Goal: Information Seeking & Learning: Learn about a topic

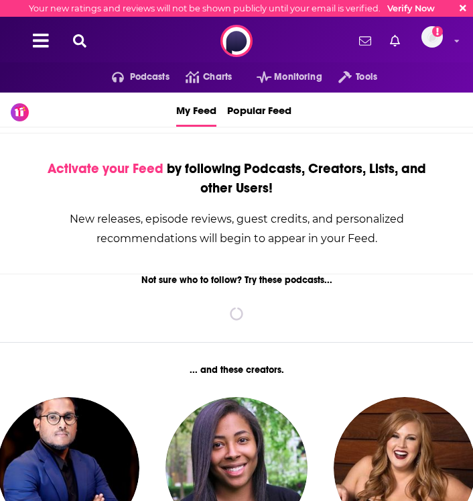
click at [78, 45] on icon at bounding box center [79, 40] width 13 height 13
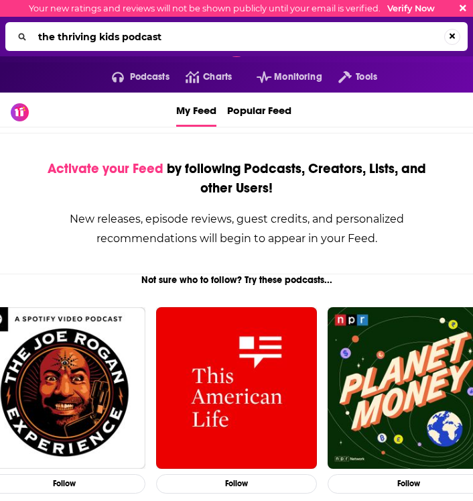
type input "the thriving kids podcast"
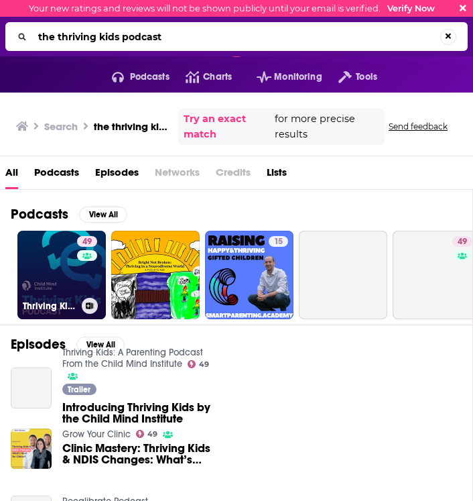
click at [39, 283] on link "49 Thriving Kids: A Parenting Podcast From the Child Mind Institute" at bounding box center [61, 275] width 88 height 88
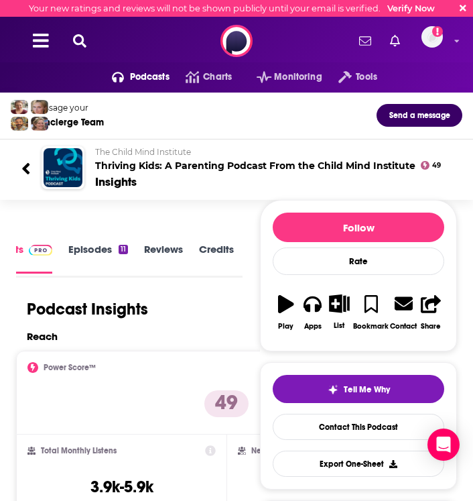
click at [82, 41] on icon at bounding box center [79, 40] width 13 height 13
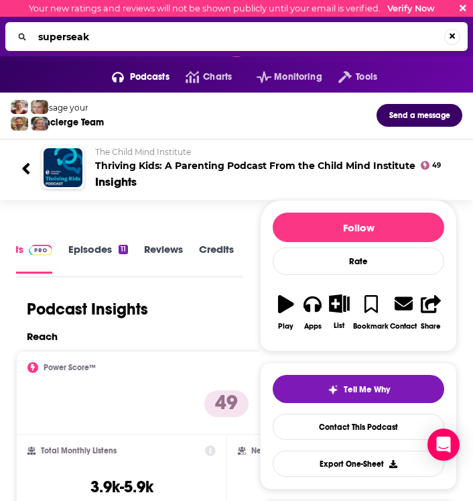
type input "superseaks"
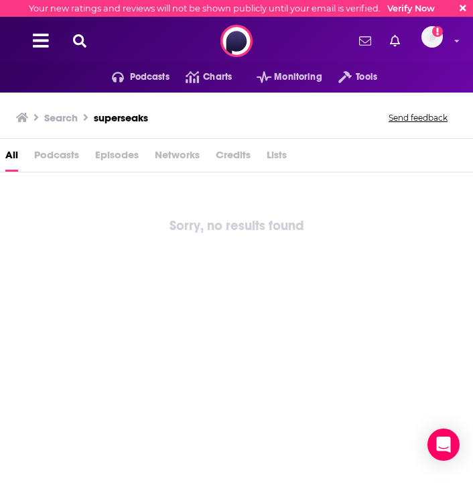
click at [125, 118] on h3 "superseaks" at bounding box center [121, 117] width 54 height 13
click at [152, 119] on div "Search superseaks Send feedback" at bounding box center [234, 118] width 436 height 19
click at [160, 125] on div "Search superseaks Send feedback" at bounding box center [234, 118] width 436 height 19
click at [65, 111] on h3 "Search" at bounding box center [61, 117] width 34 height 13
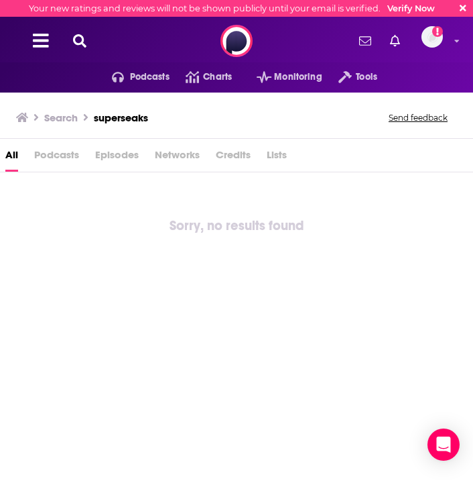
click at [83, 40] on icon at bounding box center [79, 40] width 13 height 13
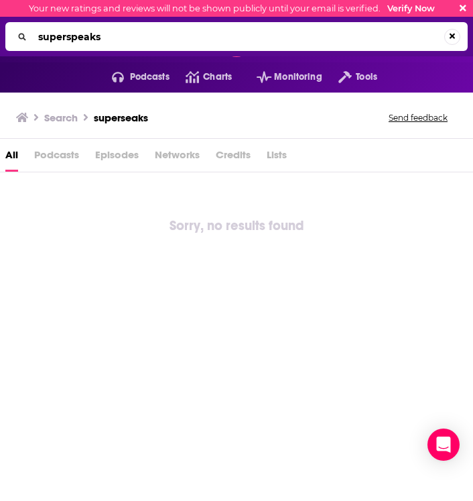
type input "superspeaks"
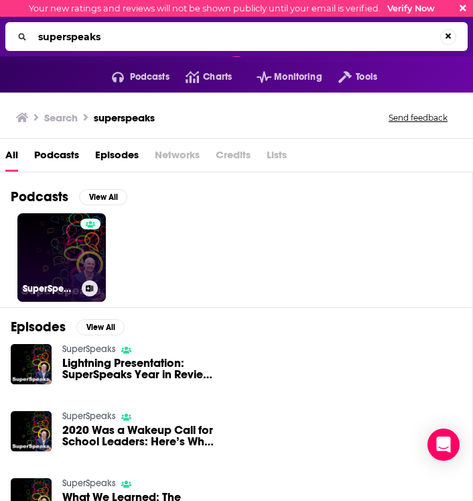
click at [62, 255] on link "SuperSpeaks" at bounding box center [61, 257] width 88 height 88
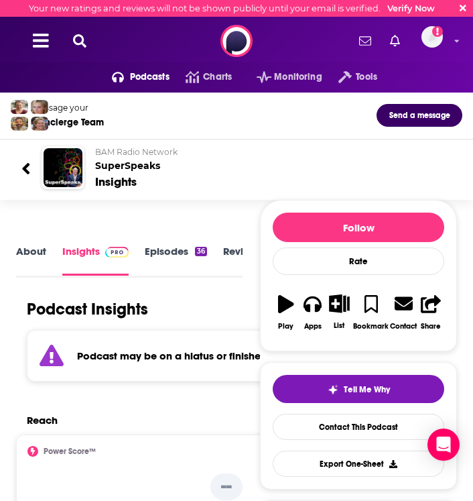
scroll to position [2, 0]
click at [88, 46] on button at bounding box center [79, 41] width 21 height 15
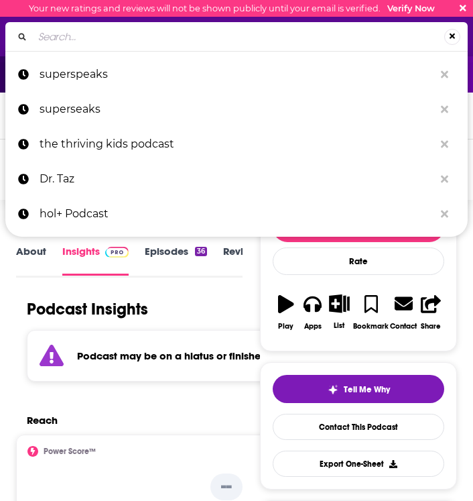
click at [88, 46] on input "Search..." at bounding box center [239, 36] width 412 height 21
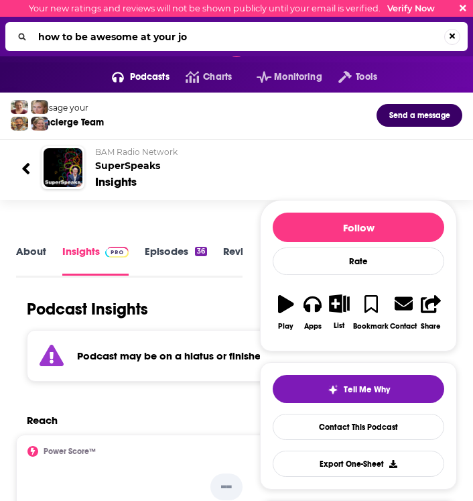
type input "how to be awesome at your job"
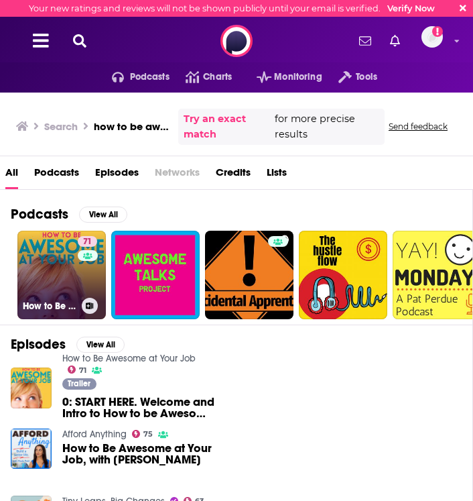
click at [52, 287] on link "71 How to Be Awesome at Your Job" at bounding box center [61, 275] width 88 height 88
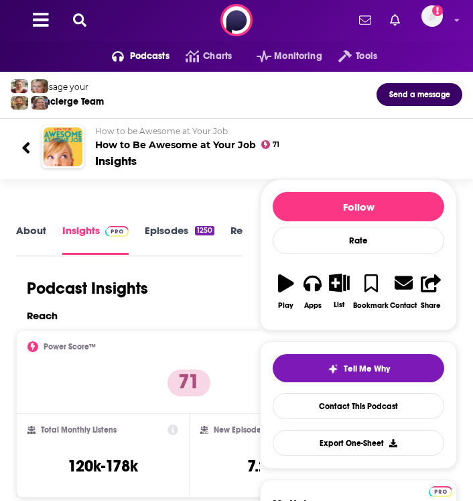
scroll to position [20, 0]
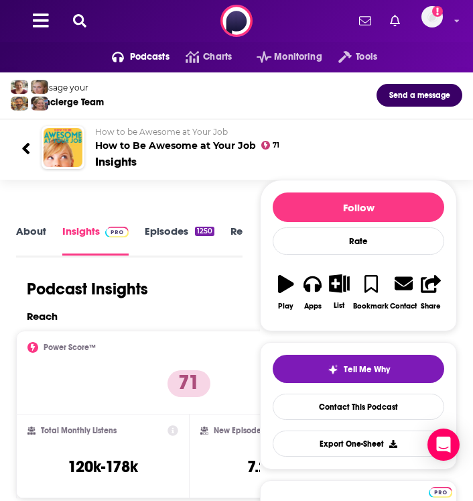
click at [81, 22] on icon at bounding box center [79, 20] width 13 height 13
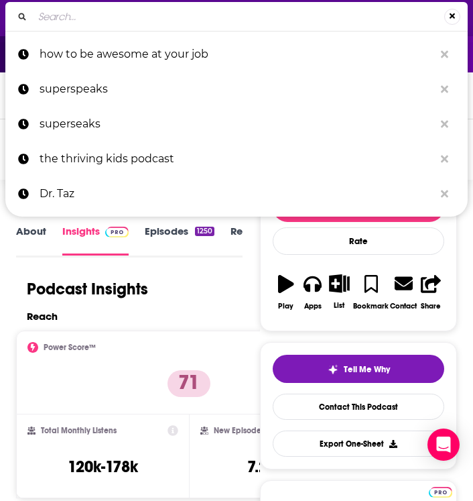
type input "Working on Purpose"
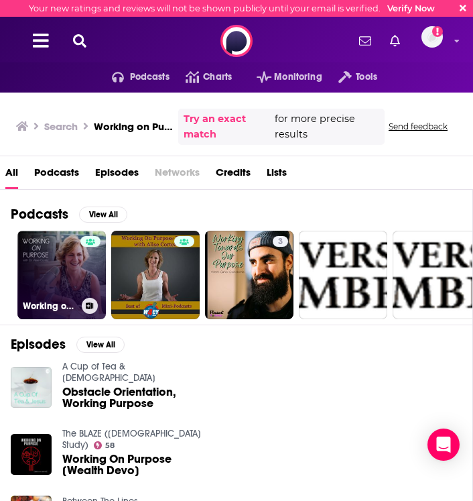
click at [53, 261] on link "Working on Purpose" at bounding box center [61, 275] width 88 height 88
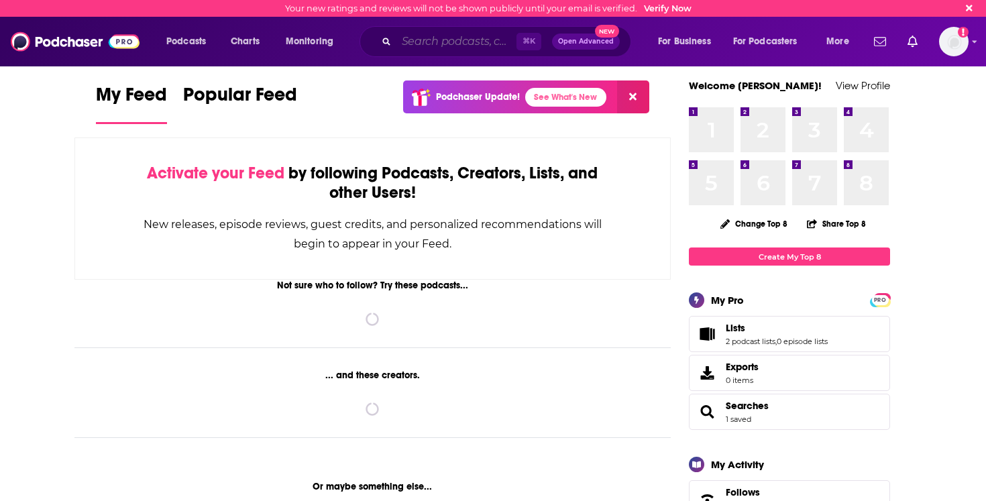
click at [469, 34] on input "Search podcasts, credits, & more..." at bounding box center [456, 41] width 120 height 21
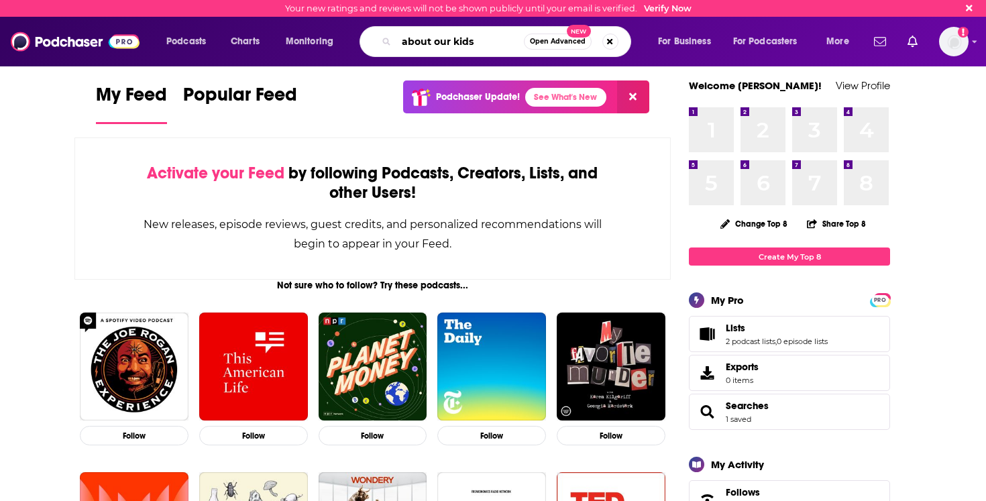
type input "about our kids"
